Goal: Task Accomplishment & Management: Use online tool/utility

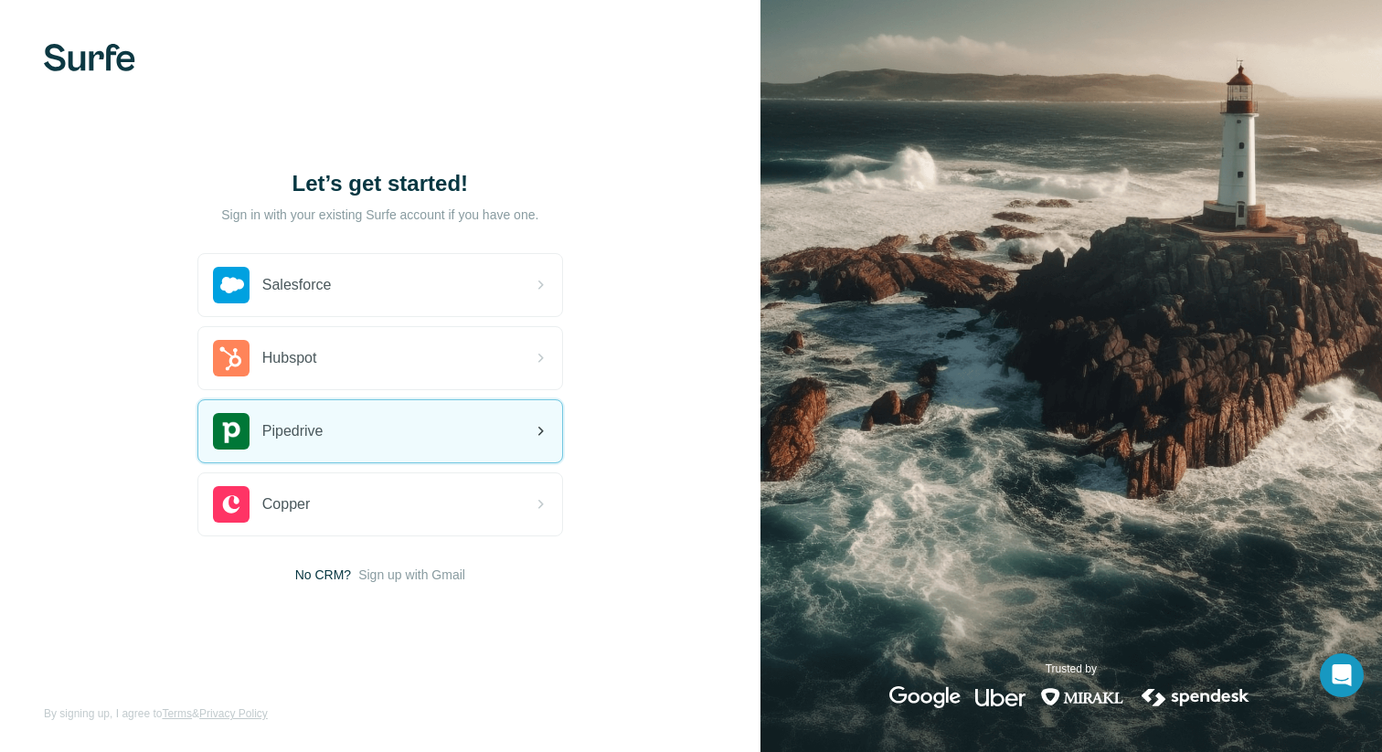
click at [357, 421] on div "Pipedrive" at bounding box center [380, 431] width 364 height 62
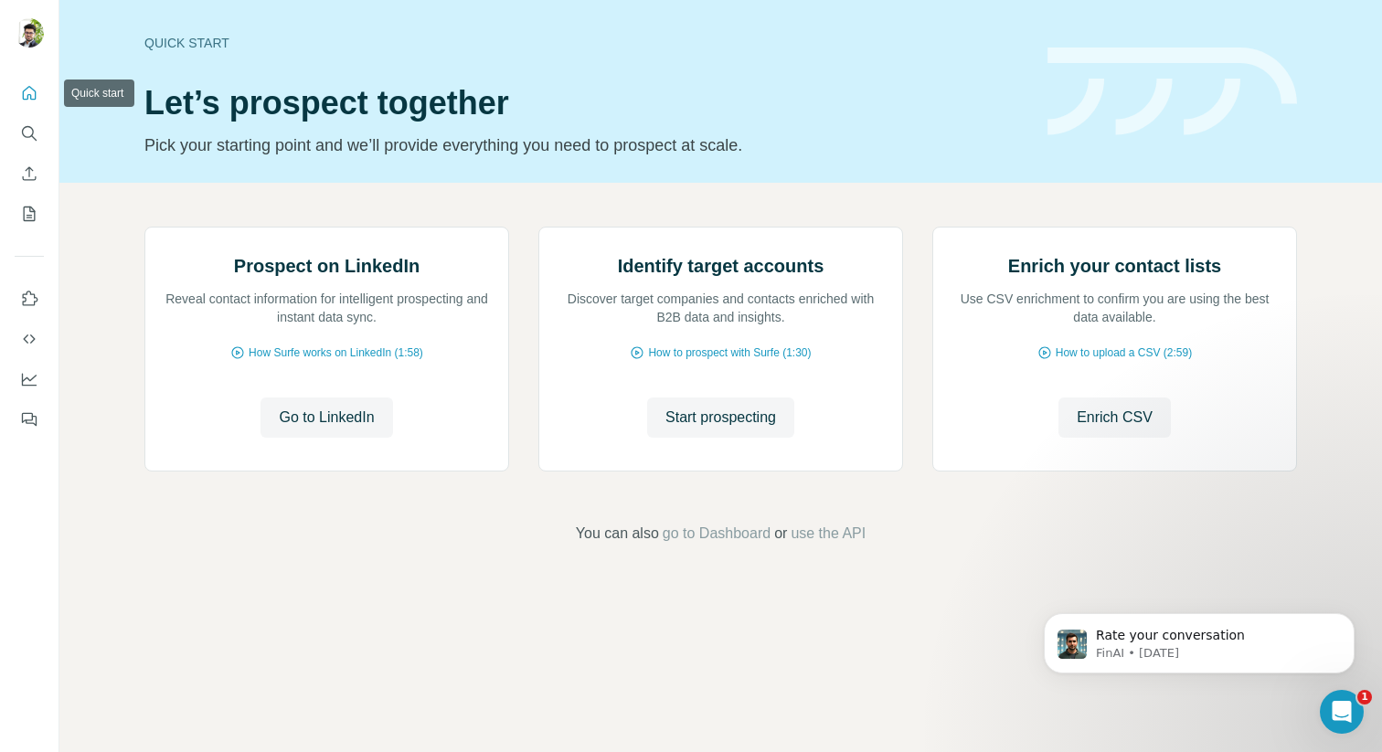
click at [37, 83] on button "Quick start" at bounding box center [29, 93] width 29 height 33
click at [25, 219] on icon "My lists" at bounding box center [29, 214] width 18 height 18
